Goal: Navigation & Orientation: Find specific page/section

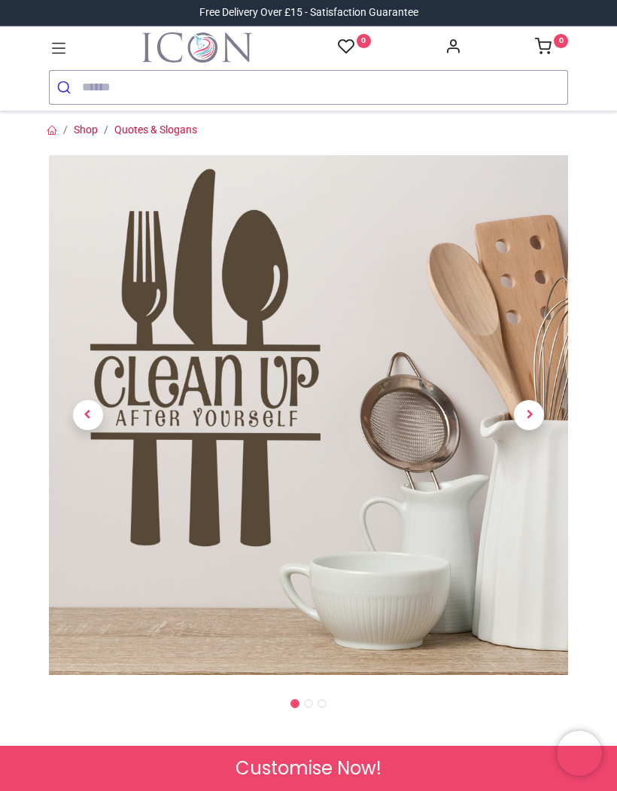
click at [59, 42] on icon at bounding box center [59, 48] width 20 height 20
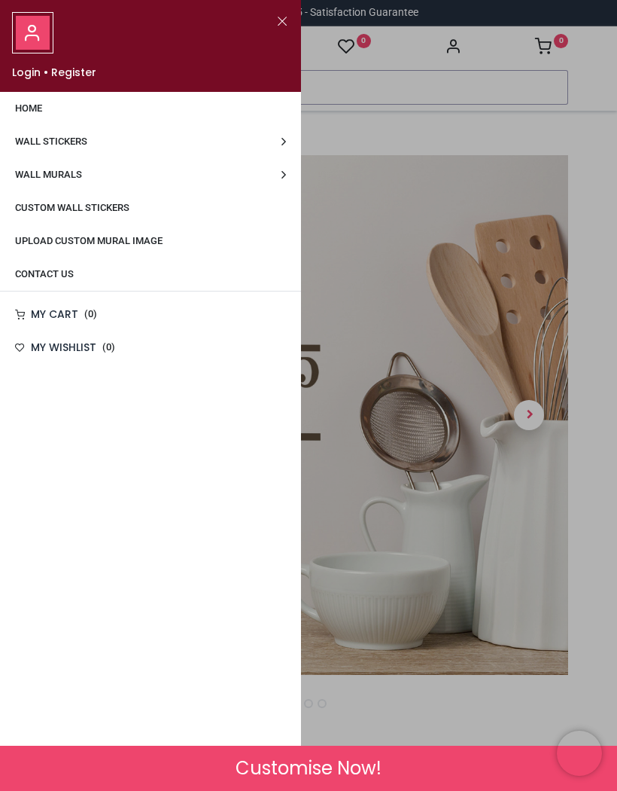
click at [54, 144] on span "Wall Stickers" at bounding box center [51, 141] width 72 height 11
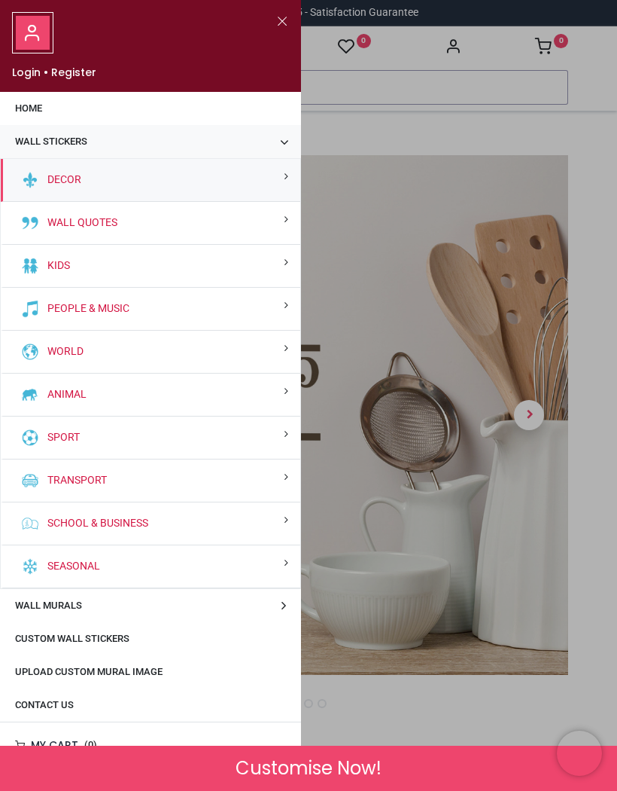
click at [179, 435] on div "Sport" at bounding box center [151, 437] width 300 height 43
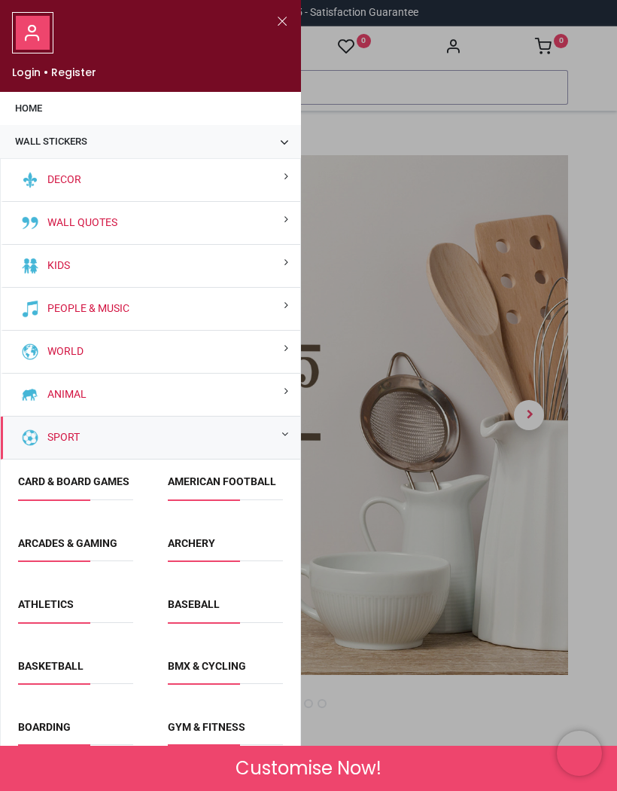
click at [198, 220] on div "Wall Quotes" at bounding box center [151, 223] width 300 height 43
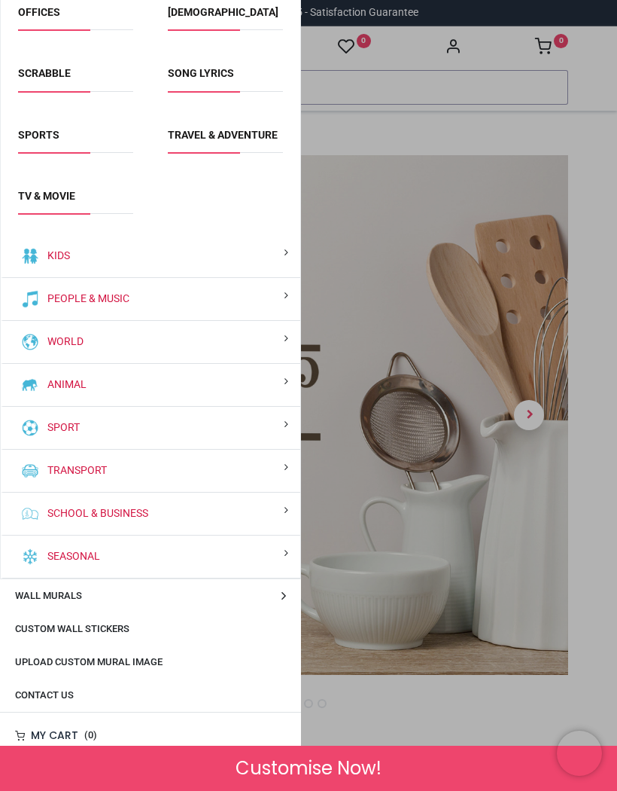
scroll to position [647, 0]
click at [114, 631] on span "Custom Wall Stickers" at bounding box center [72, 628] width 114 height 11
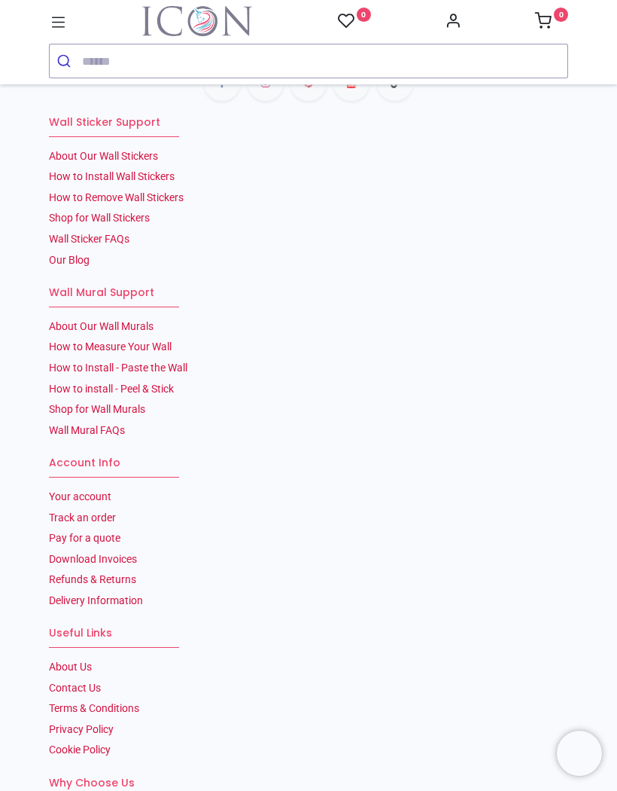
scroll to position [1310, 0]
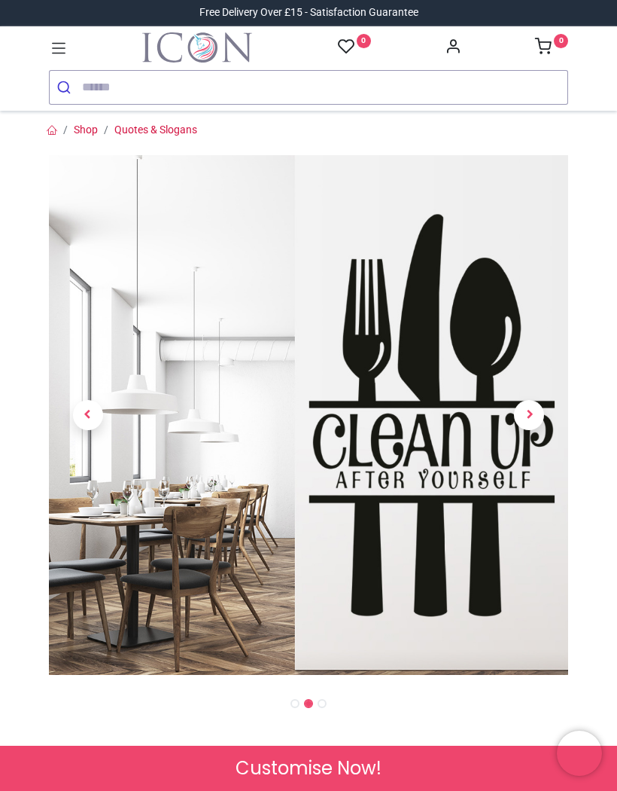
scroll to position [1, 0]
